Goal: Information Seeking & Learning: Check status

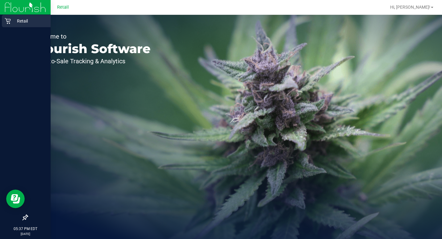
click at [9, 23] on icon at bounding box center [8, 21] width 6 height 6
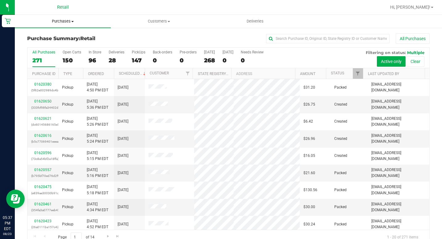
click at [61, 19] on span "Purchases" at bounding box center [63, 22] width 96 height 6
click at [50, 35] on span "Summary of purchases" at bounding box center [46, 37] width 63 height 5
click at [66, 21] on span "Purchases" at bounding box center [63, 22] width 96 height 6
click at [63, 40] on li "Summary of purchases" at bounding box center [63, 37] width 96 height 7
click at [72, 20] on span "Purchases" at bounding box center [63, 22] width 96 height 6
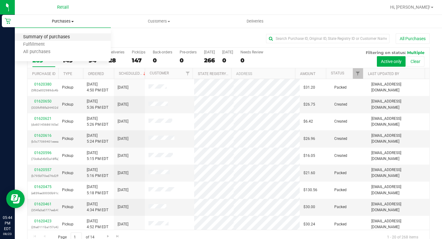
click at [52, 36] on span "Summary of purchases" at bounding box center [46, 37] width 63 height 5
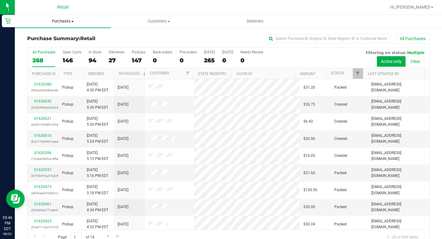
click at [63, 18] on uib-tab-heading "Purchases Summary of purchases Fulfillment All purchases" at bounding box center [63, 21] width 96 height 13
click at [48, 36] on span "Summary of purchases" at bounding box center [46, 37] width 63 height 5
click at [64, 19] on span "Purchases" at bounding box center [63, 22] width 96 height 6
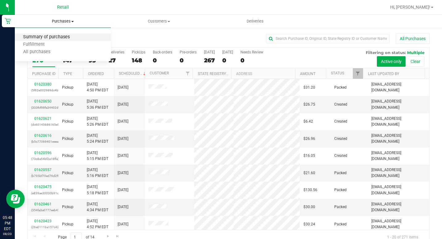
click at [53, 39] on span "Summary of purchases" at bounding box center [46, 37] width 63 height 5
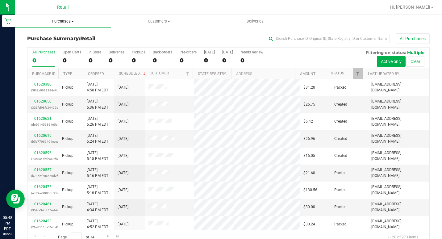
click at [69, 23] on span "Purchases" at bounding box center [63, 22] width 96 height 6
click at [75, 35] on span "Summary of purchases" at bounding box center [46, 37] width 63 height 5
click at [73, 18] on uib-tab-heading "Purchases Summary of purchases Fulfillment All purchases" at bounding box center [63, 21] width 96 height 13
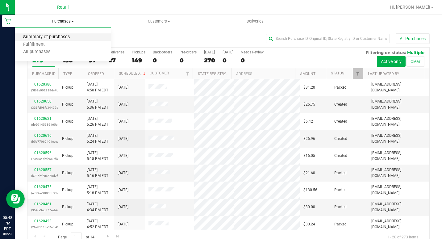
click at [61, 36] on span "Summary of purchases" at bounding box center [46, 37] width 63 height 5
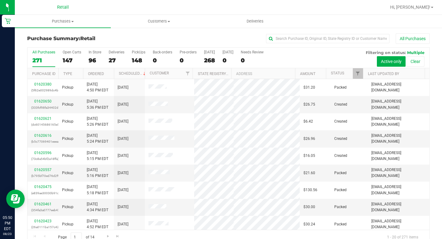
click at [38, 61] on div "271" at bounding box center [43, 60] width 23 height 7
click at [0, 0] on input "All Purchases 271" at bounding box center [0, 0] width 0 height 0
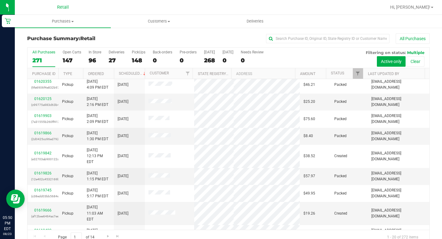
scroll to position [191, 0]
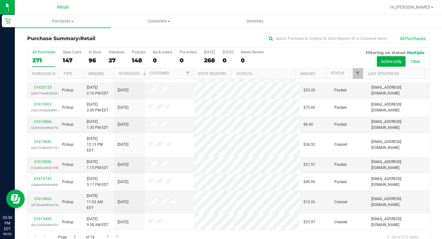
click at [229, 33] on div "Purchase Summary: Retail All Purchases All Purchases 271 Open Carts 147 In Stor…" at bounding box center [228, 138] width 427 height 223
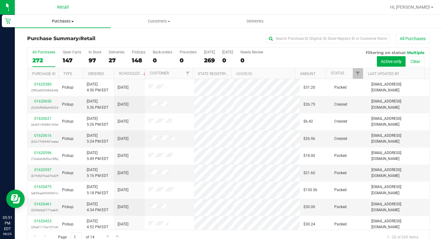
click at [72, 19] on span "Purchases" at bounding box center [63, 22] width 96 height 6
click at [55, 35] on span "Summary of purchases" at bounding box center [46, 37] width 63 height 5
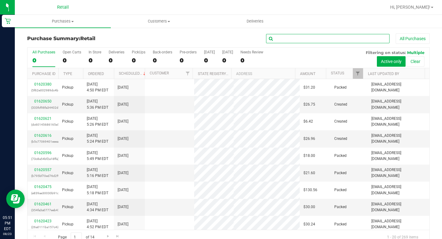
click at [323, 36] on input "text" at bounding box center [327, 38] width 123 height 9
type input "[PERSON_NAME]"
